Goal: Transaction & Acquisition: Book appointment/travel/reservation

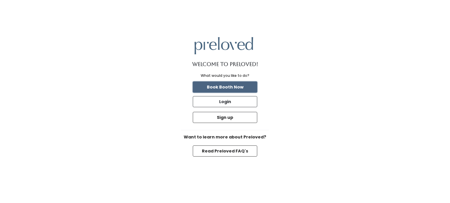
click at [239, 86] on button "Book Booth Now" at bounding box center [225, 87] width 64 height 11
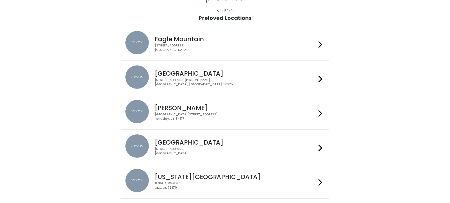
scroll to position [34, 0]
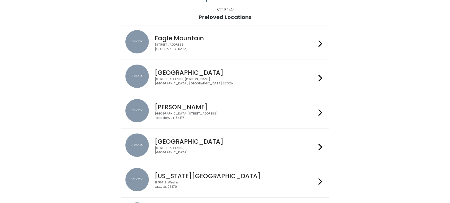
click at [242, 106] on h4 "[PERSON_NAME]" at bounding box center [235, 107] width 161 height 7
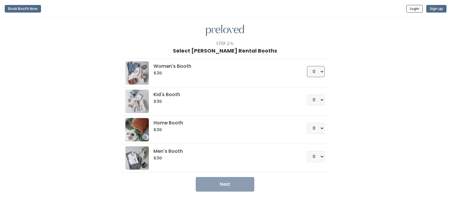
click at [321, 73] on select "0 1 2 3 4" at bounding box center [316, 71] width 18 height 11
click at [308, 66] on select "0 1 2 3 4" at bounding box center [316, 71] width 18 height 11
click at [320, 73] on select "0 1 2 3 4" at bounding box center [316, 71] width 18 height 11
select select "0"
click at [308, 66] on select "0 1 2 3 4" at bounding box center [316, 71] width 18 height 11
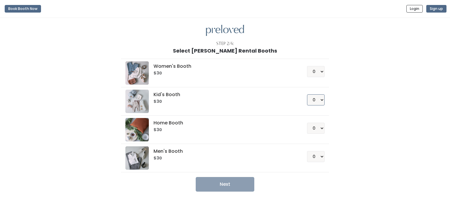
click at [322, 97] on select "0 1 2 3 4" at bounding box center [316, 100] width 18 height 11
select select "1"
click at [308, 95] on select "0 1 2 3 4" at bounding box center [316, 100] width 18 height 11
click at [242, 182] on button "Next" at bounding box center [225, 184] width 59 height 15
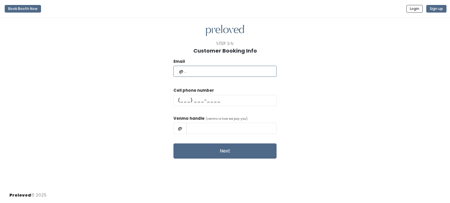
click at [226, 71] on input "text" at bounding box center [224, 71] width 103 height 11
type input "[EMAIL_ADDRESS][DOMAIN_NAME]"
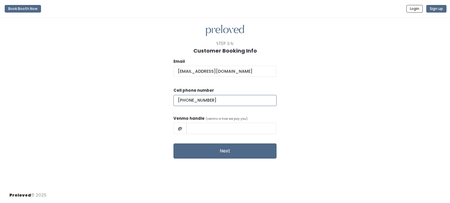
type input "(801) 428-7450"
click at [238, 132] on input "text" at bounding box center [231, 128] width 90 height 11
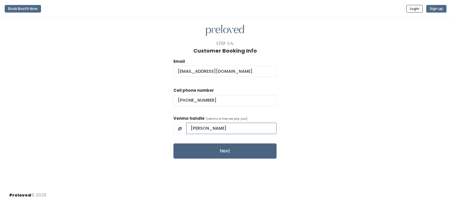
type input "brianna-midgley"
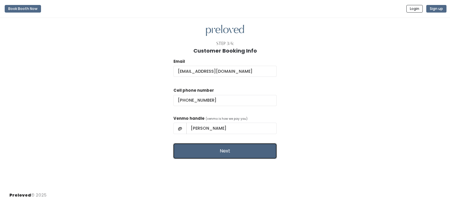
click at [262, 148] on button "Next" at bounding box center [224, 151] width 103 height 15
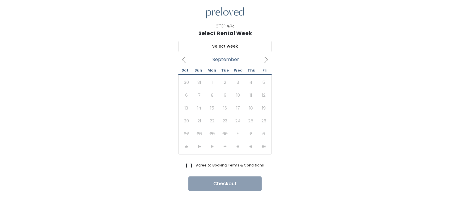
scroll to position [19, 0]
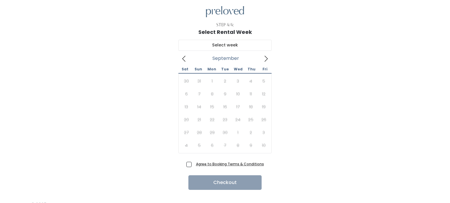
click at [193, 166] on span "Agree to Booking Terms & Conditions" at bounding box center [228, 164] width 70 height 6
click at [193, 165] on input "Agree to Booking Terms & Conditions" at bounding box center [195, 163] width 4 height 4
checkbox input "true"
click at [268, 59] on icon at bounding box center [266, 59] width 6 height 6
click at [187, 56] on icon at bounding box center [184, 59] width 6 height 6
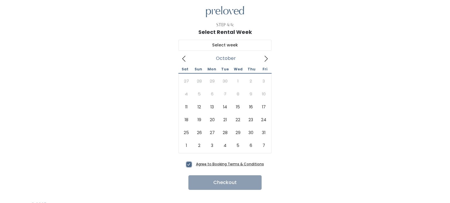
click at [264, 61] on icon at bounding box center [266, 59] width 6 height 6
